Goal: Use online tool/utility

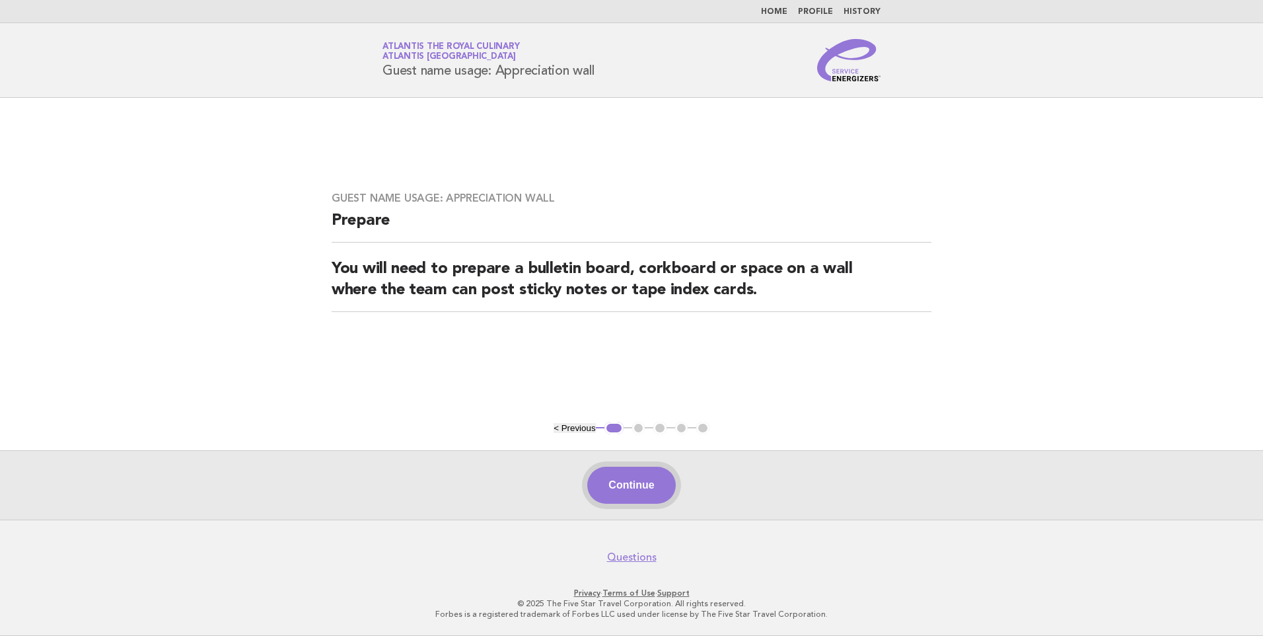
click at [639, 491] on button "Continue" at bounding box center [631, 485] width 88 height 37
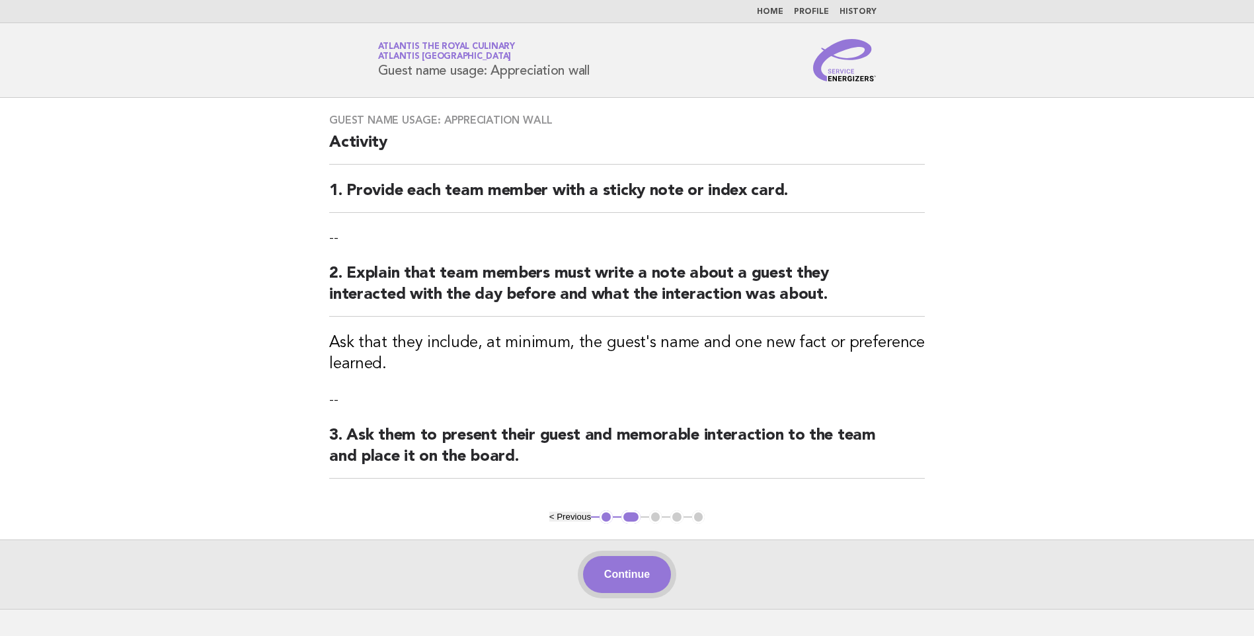
click at [625, 576] on button "Continue" at bounding box center [627, 574] width 88 height 37
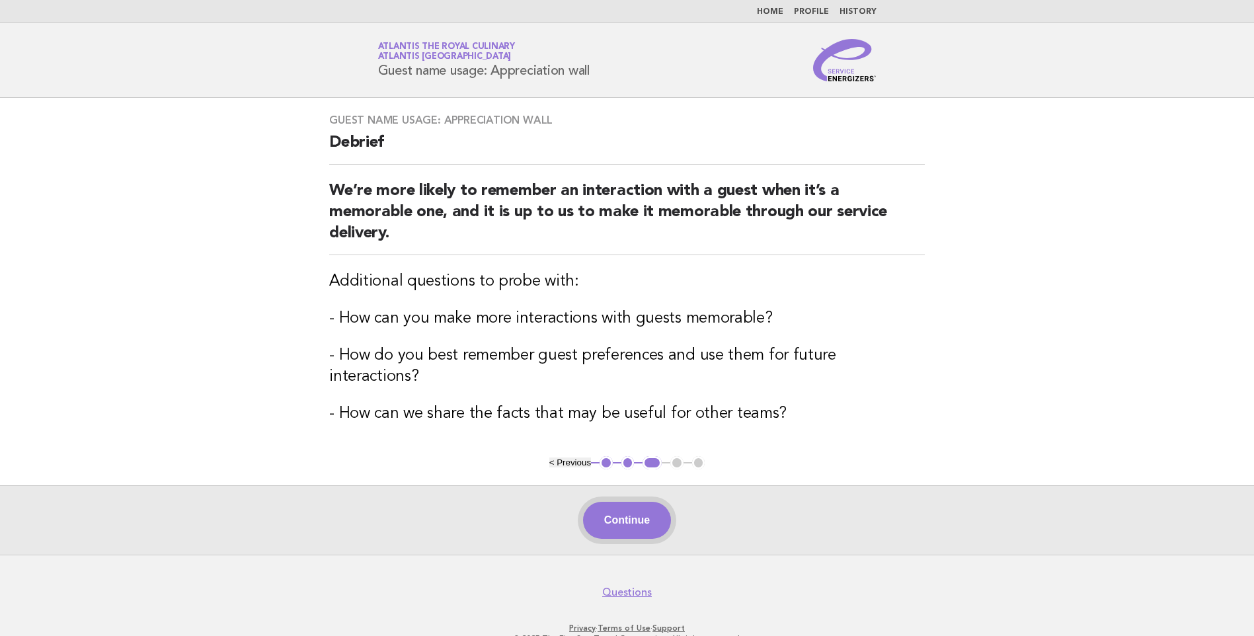
click at [645, 502] on button "Continue" at bounding box center [627, 520] width 88 height 37
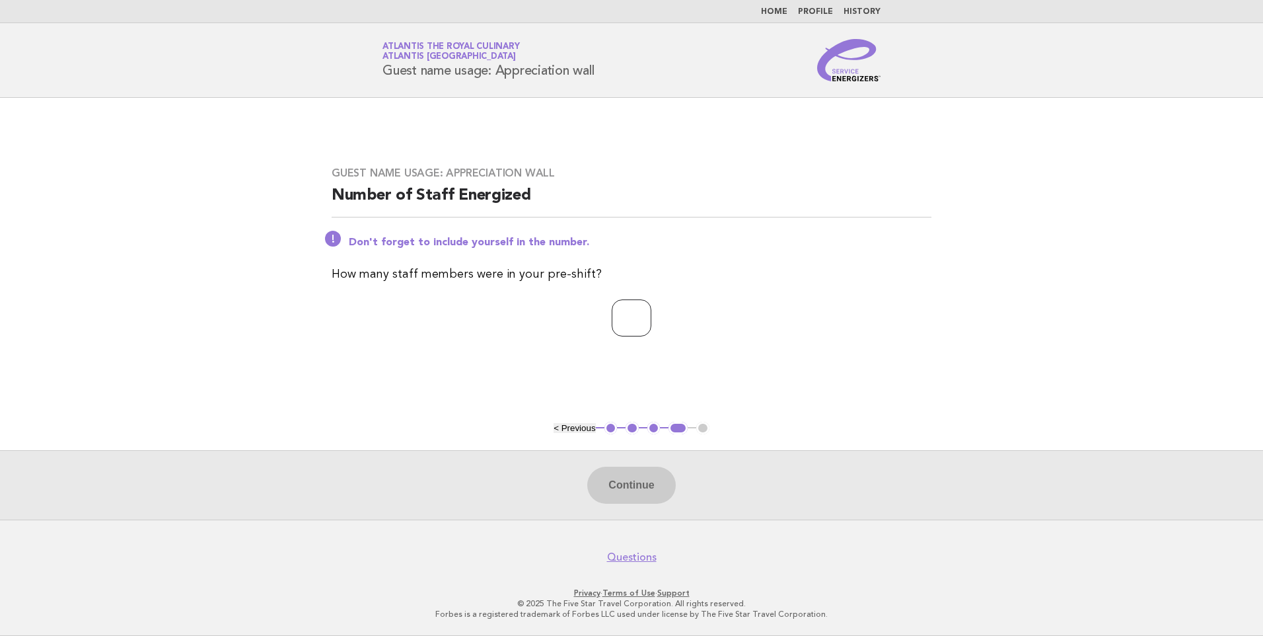
click at [612, 313] on input "number" at bounding box center [632, 317] width 40 height 37
type input "*"
click at [621, 484] on button "Continue" at bounding box center [631, 485] width 88 height 37
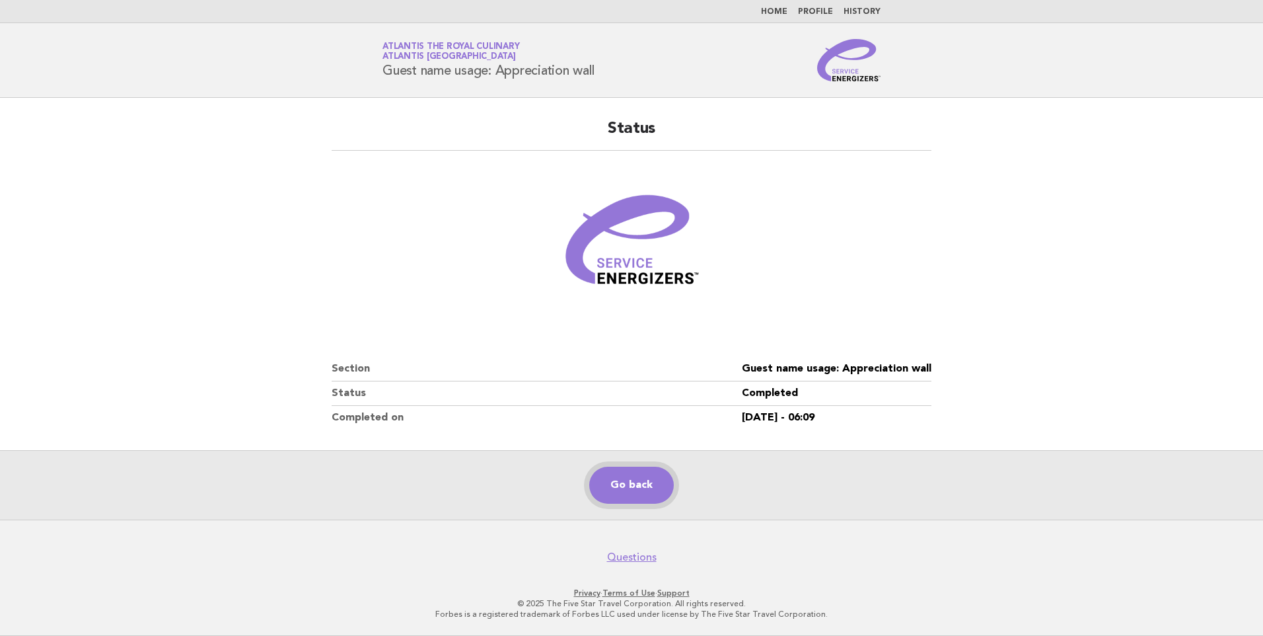
click at [635, 485] on link "Go back" at bounding box center [631, 485] width 85 height 37
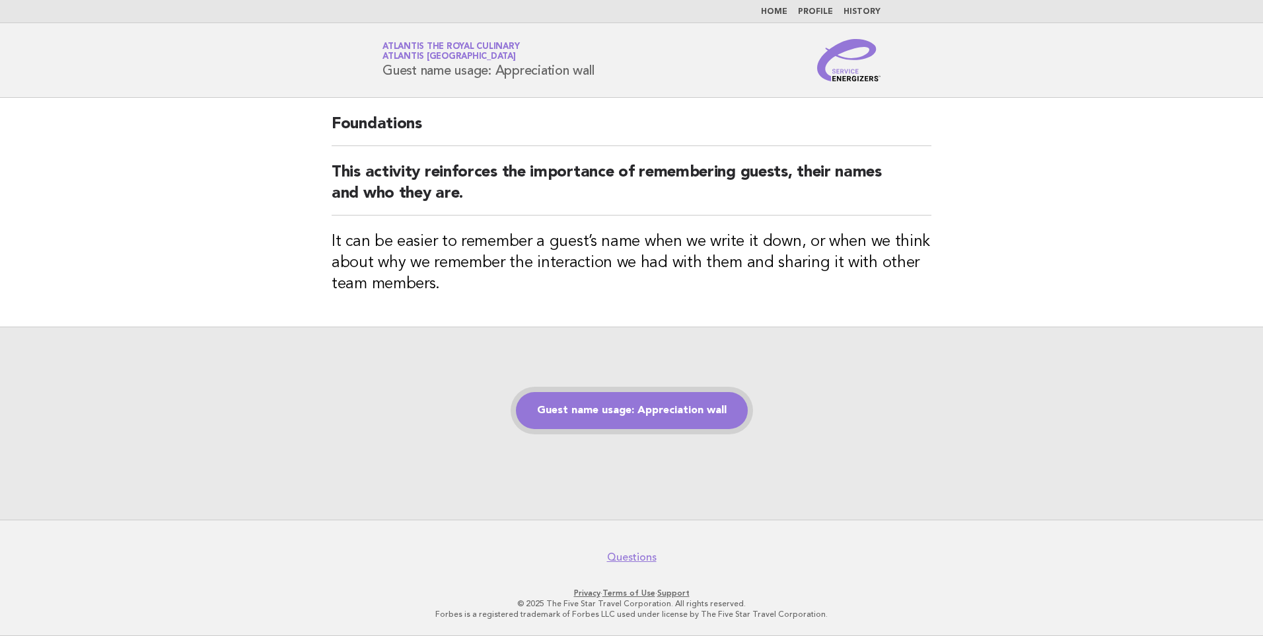
click at [640, 427] on link "Guest name usage: Appreciation wall" at bounding box center [632, 410] width 232 height 37
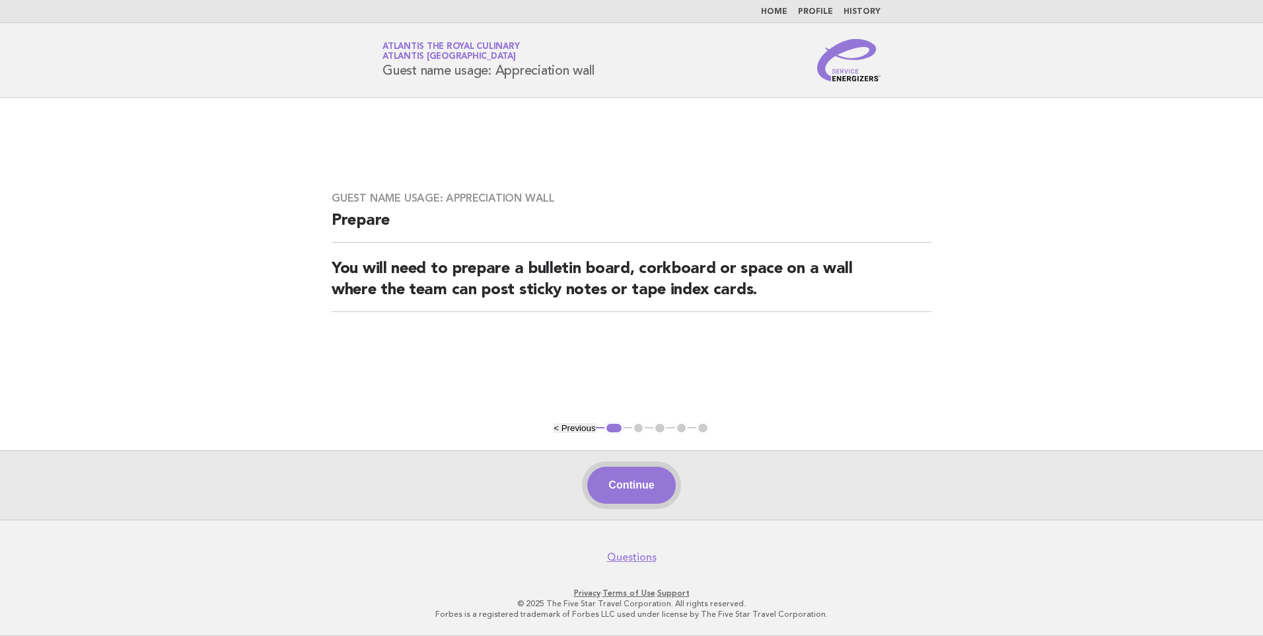
click at [665, 483] on button "Continue" at bounding box center [631, 485] width 88 height 37
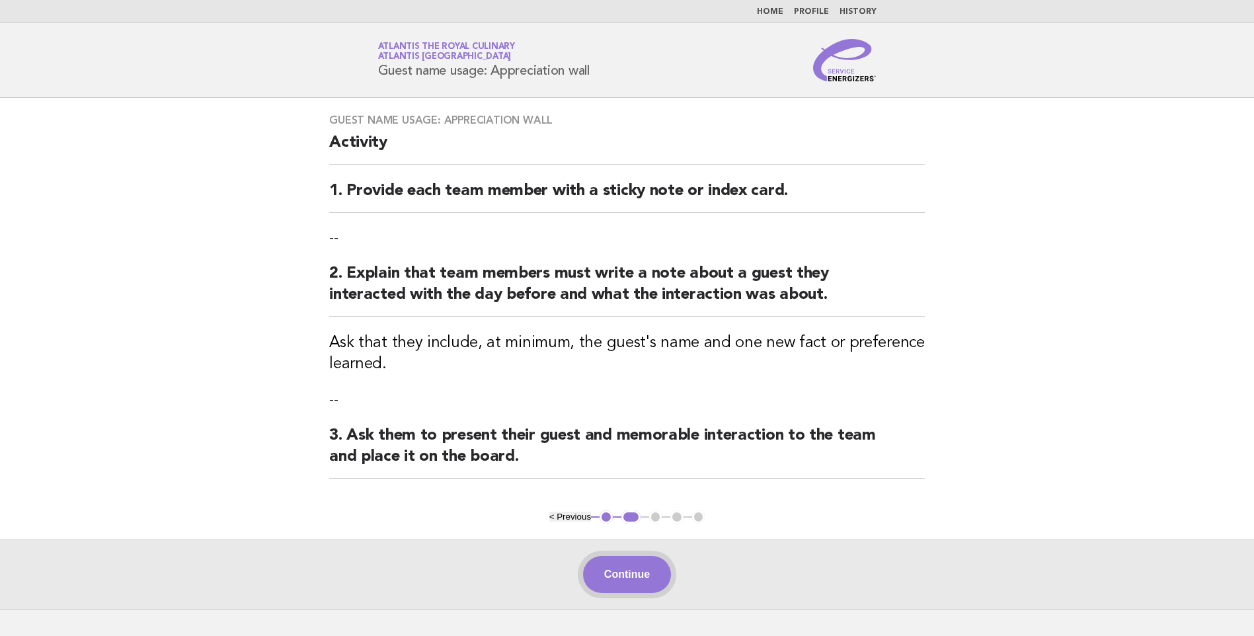
click at [650, 569] on button "Continue" at bounding box center [627, 574] width 88 height 37
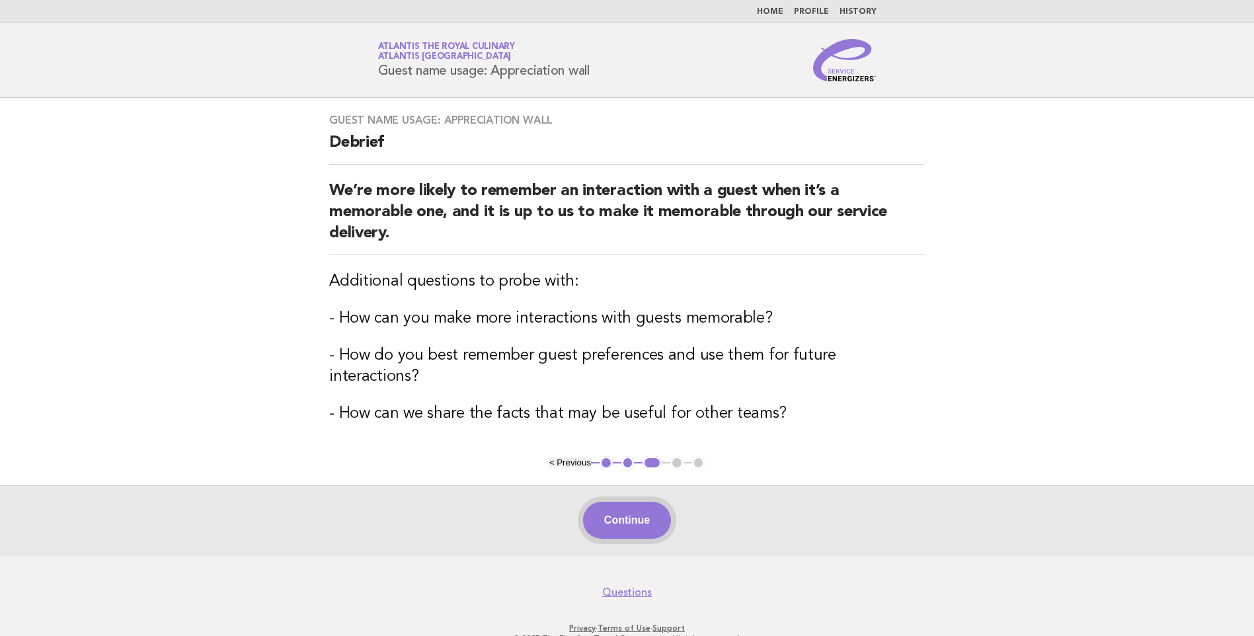
click at [631, 502] on button "Continue" at bounding box center [627, 520] width 88 height 37
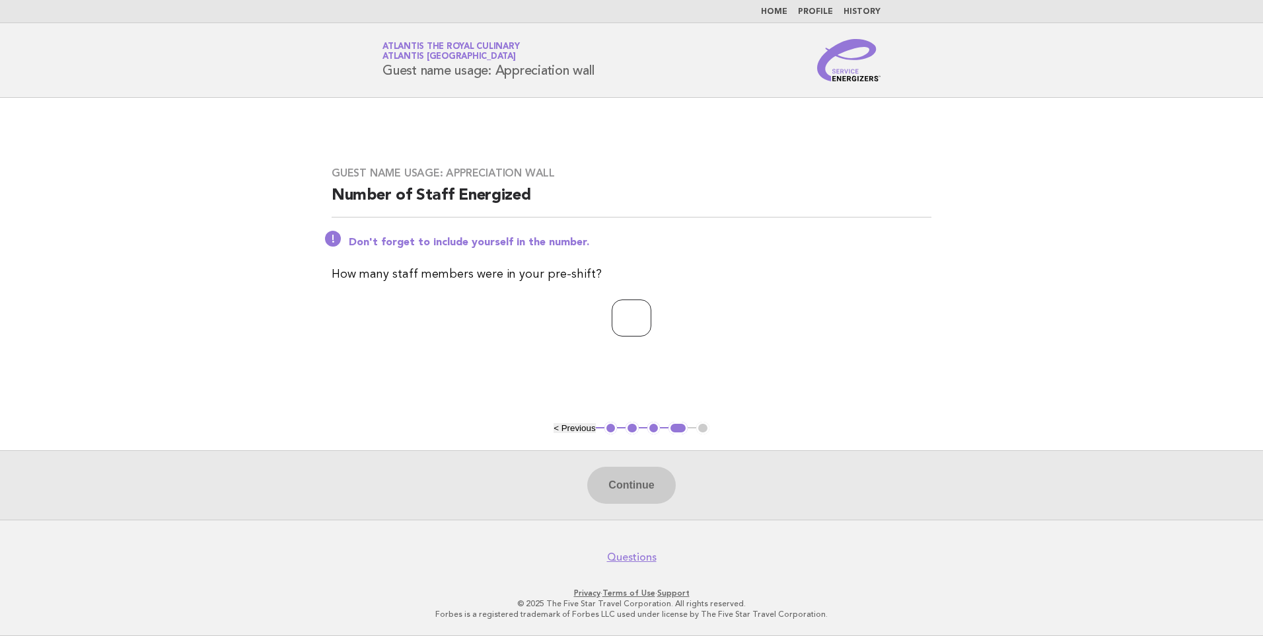
click at [623, 318] on input "number" at bounding box center [632, 317] width 40 height 37
type input "*"
click at [656, 488] on button "Continue" at bounding box center [631, 485] width 88 height 37
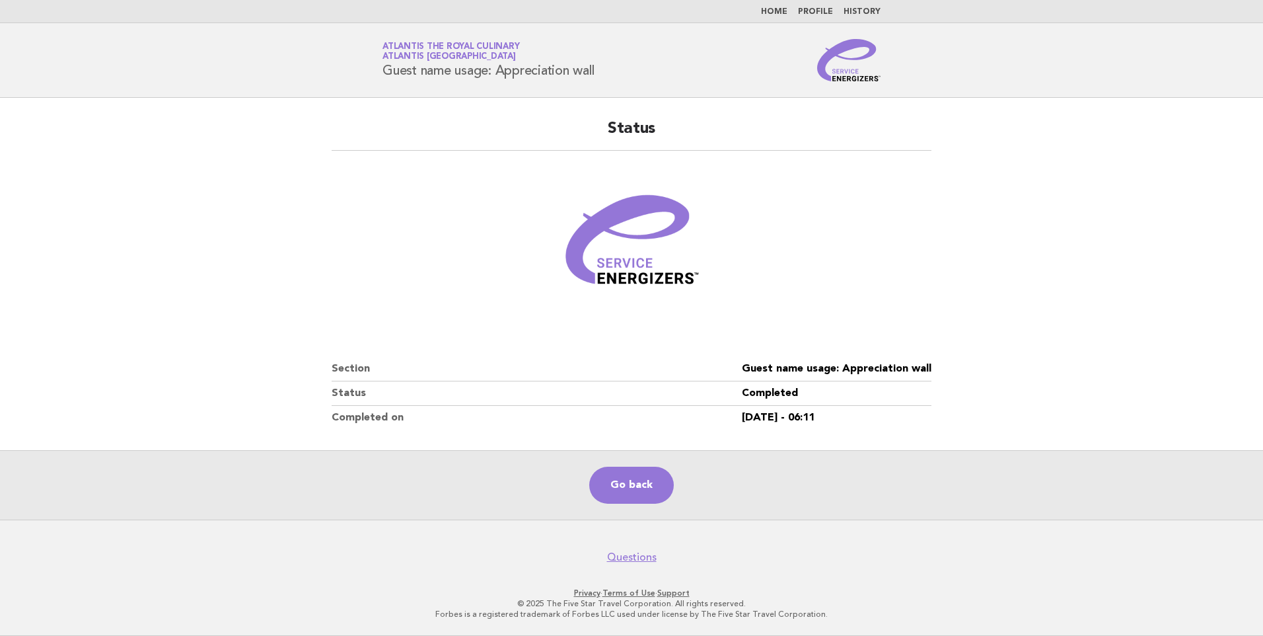
click at [1054, 178] on main "Status Section Guest name usage: Appreciation wall Status Completed Completed o…" at bounding box center [631, 309] width 1263 height 422
